Goal: Browse casually

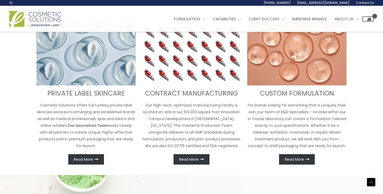
scroll to position [198, 0]
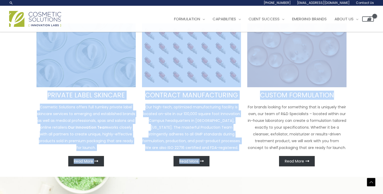
drag, startPoint x: 338, startPoint y: 96, endPoint x: 32, endPoint y: 90, distance: 306.0
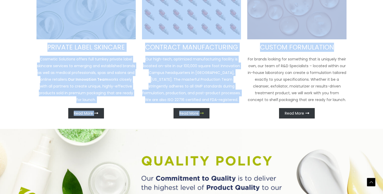
scroll to position [238, 0]
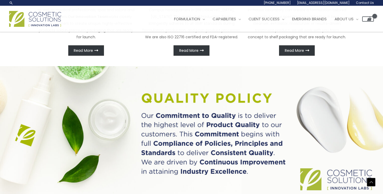
scroll to position [301, 0]
